Goal: Find specific page/section: Find specific page/section

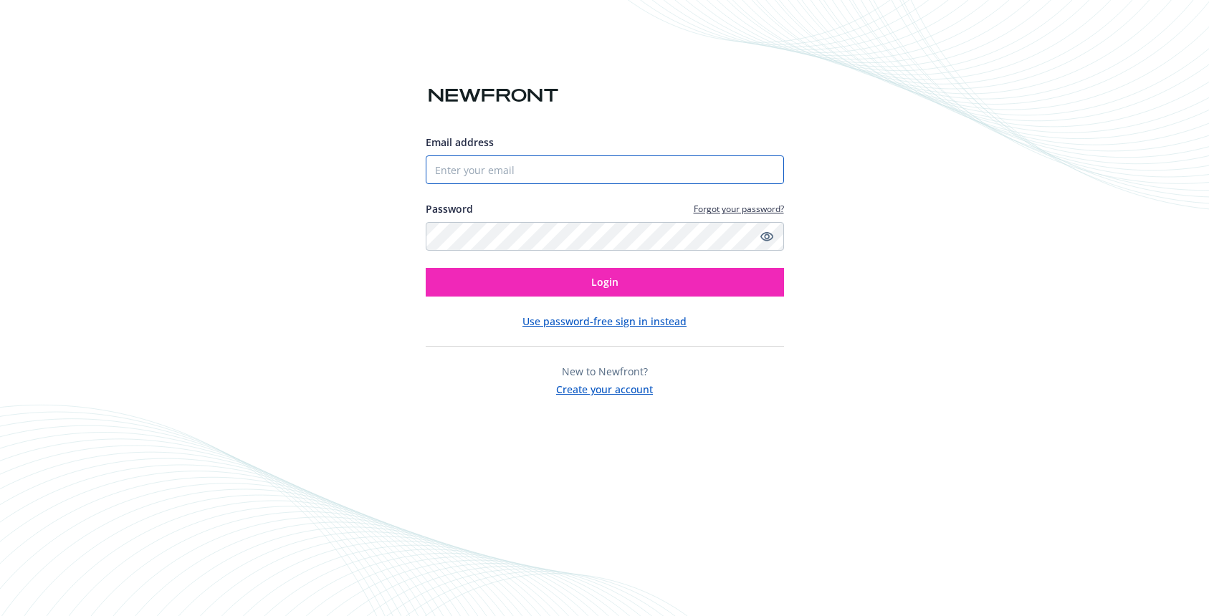
click at [462, 168] on input "Email address" at bounding box center [605, 169] width 358 height 29
paste input "[DOMAIN_NAME][EMAIL_ADDRESS][DOMAIN_NAME]"
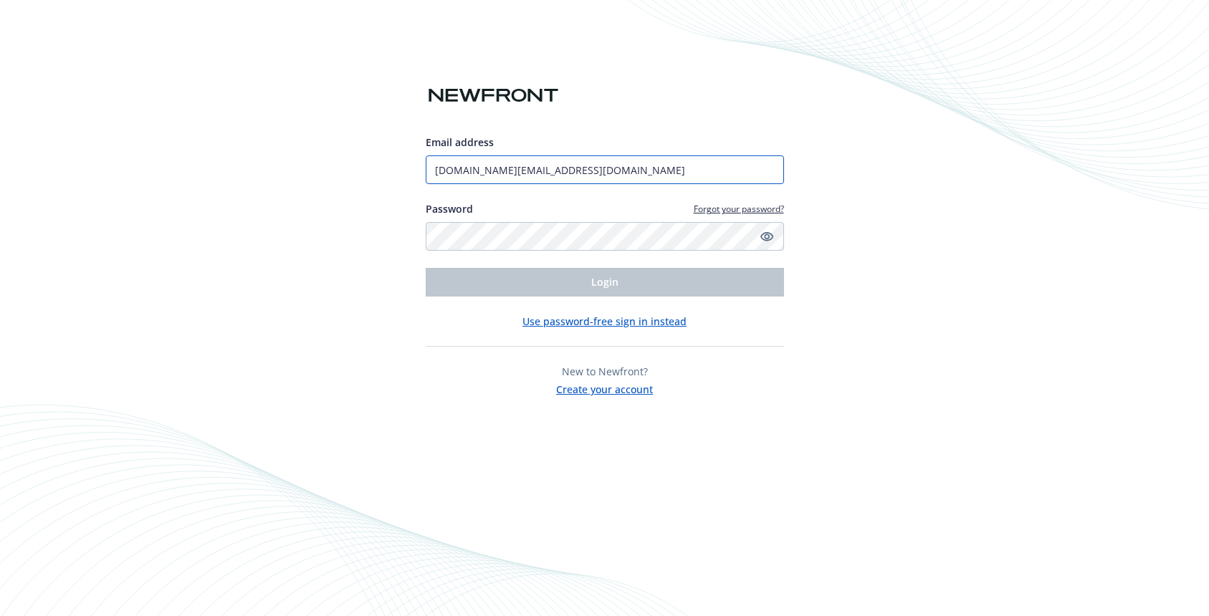
type input "[DOMAIN_NAME][EMAIL_ADDRESS][DOMAIN_NAME]"
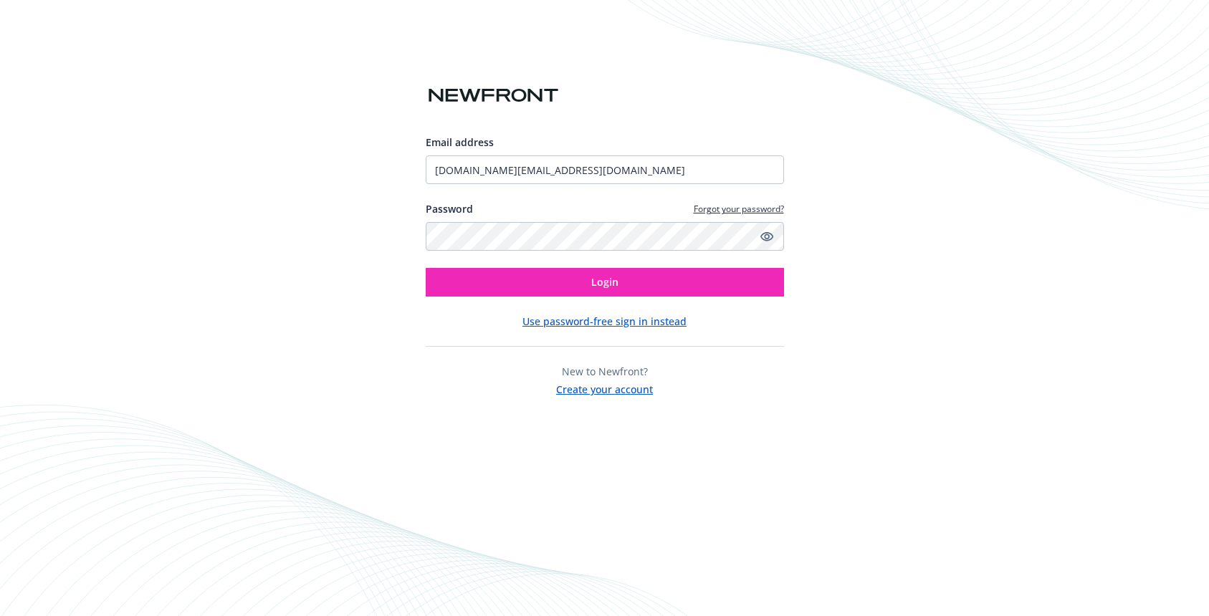
click at [716, 297] on div "Email address [DOMAIN_NAME][EMAIL_ADDRESS][DOMAIN_NAME] Password Forgot your pa…" at bounding box center [605, 266] width 358 height 262
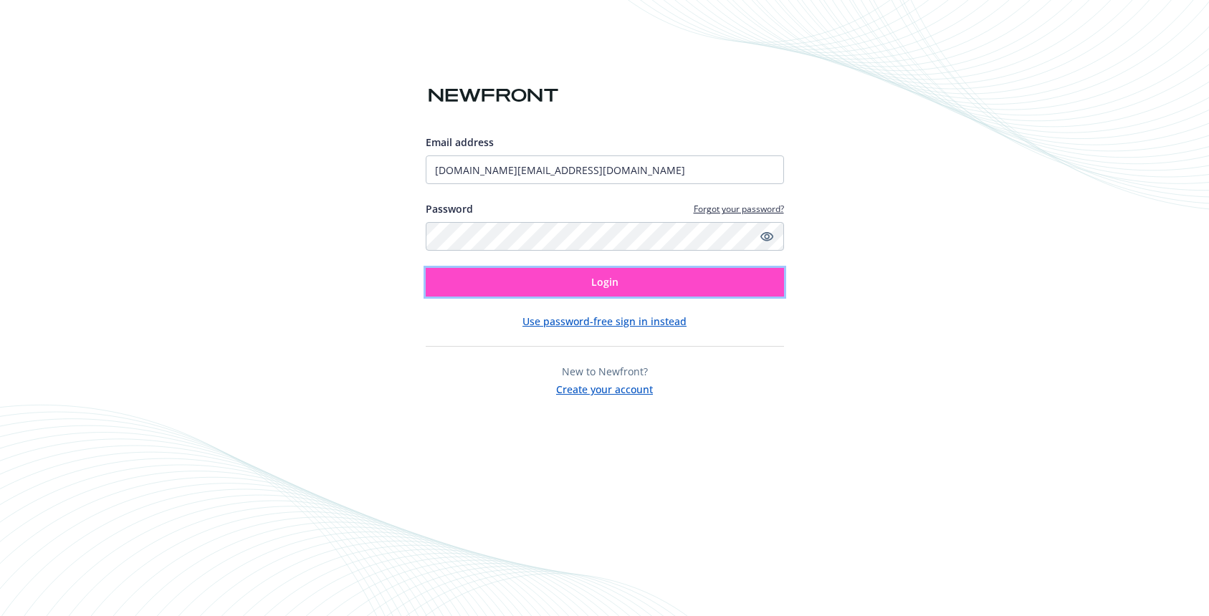
click at [698, 283] on button "Login" at bounding box center [605, 282] width 358 height 29
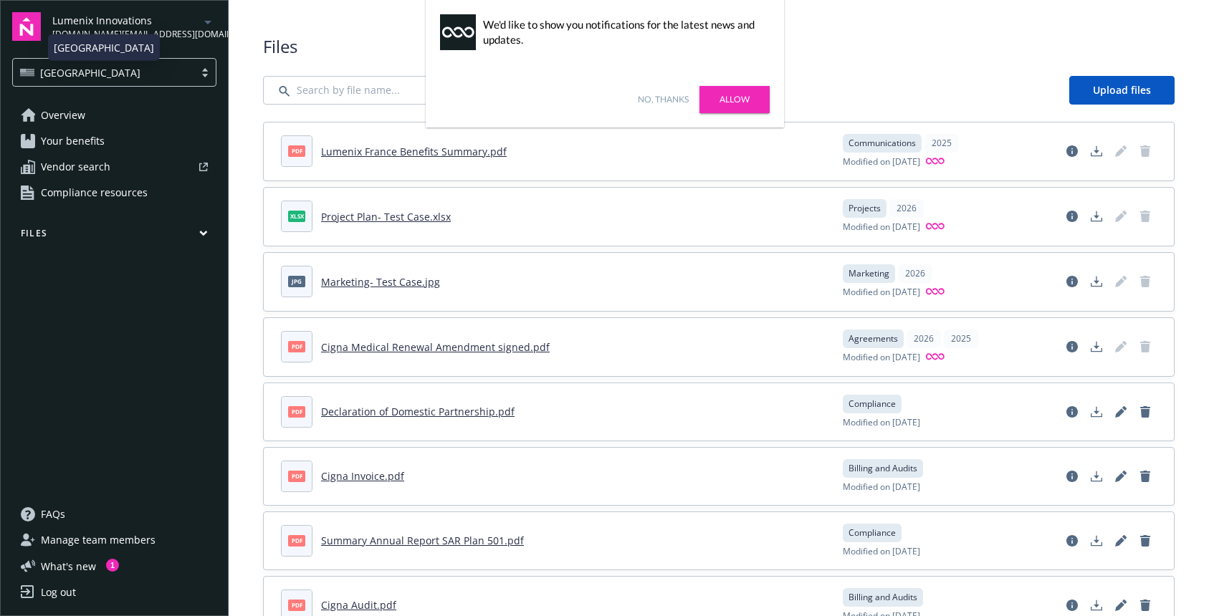
click at [173, 69] on div "USA" at bounding box center [103, 72] width 167 height 15
click at [668, 100] on link "No, thanks" at bounding box center [663, 99] width 51 height 13
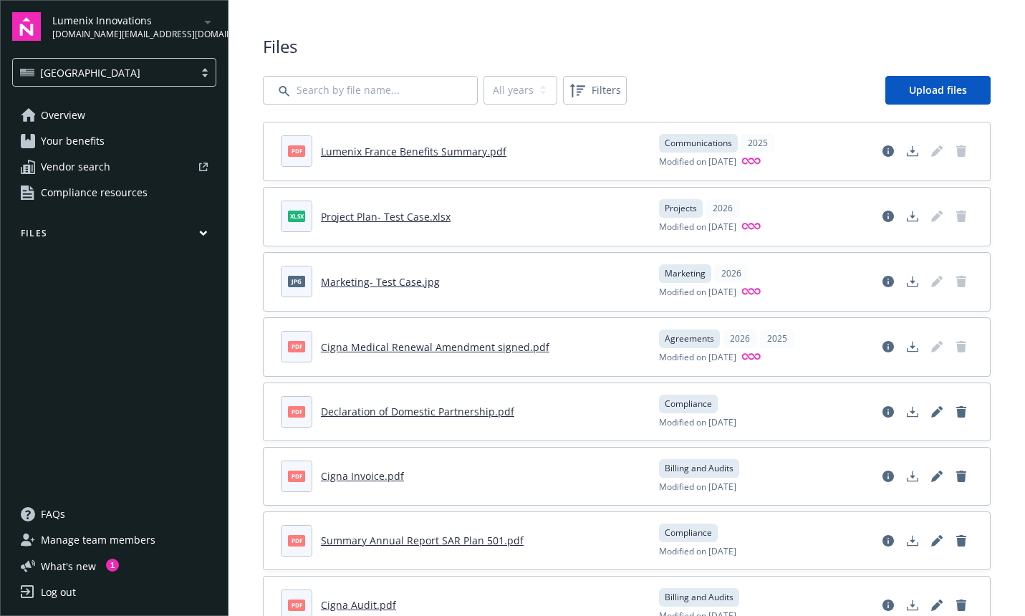
click at [62, 595] on div "Log out" at bounding box center [58, 592] width 35 height 23
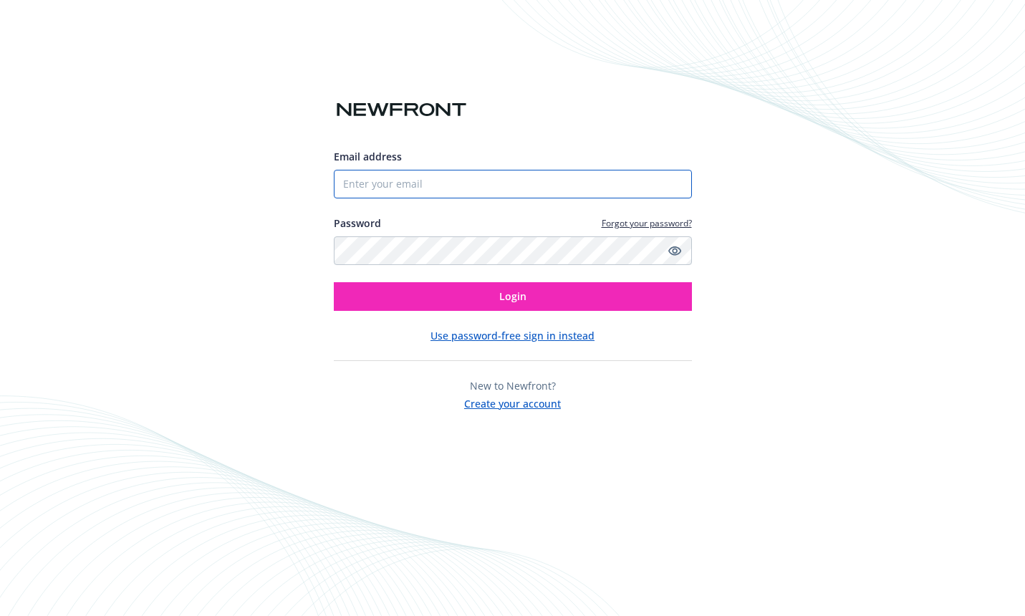
click at [373, 172] on input "Email address" at bounding box center [513, 184] width 358 height 29
type input "chris.buttery@newfront.com"
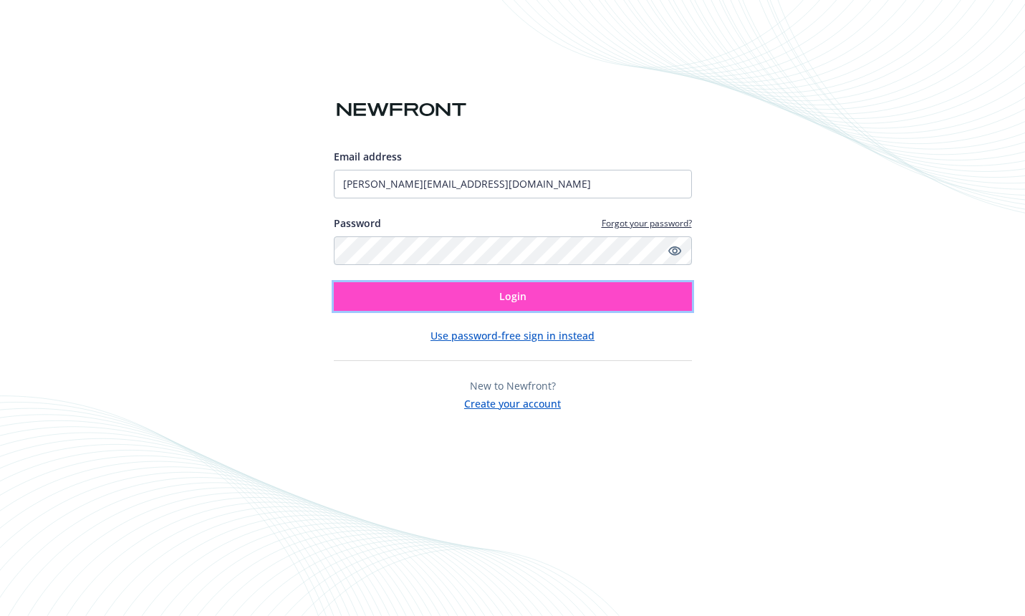
click at [418, 293] on button "Login" at bounding box center [513, 296] width 358 height 29
